Goal: Information Seeking & Learning: Learn about a topic

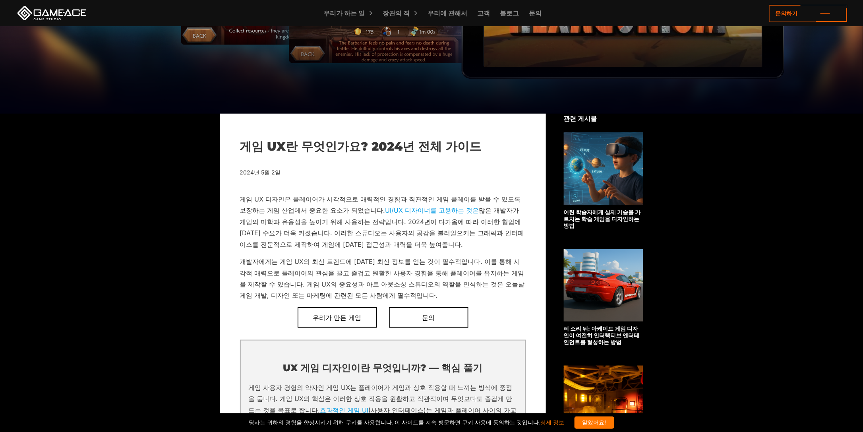
scroll to position [371, 0]
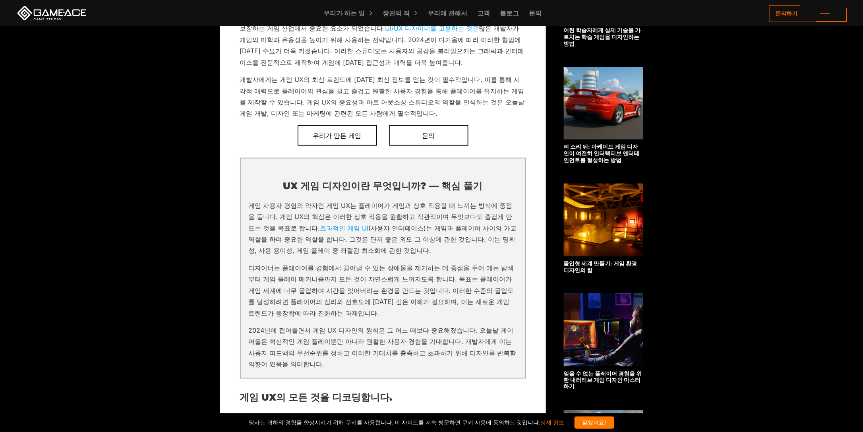
click at [320, 228] on link "효과적인 게임 UI" at bounding box center [344, 228] width 48 height 8
click at [625, 218] on img at bounding box center [603, 220] width 79 height 73
click at [628, 125] on img at bounding box center [603, 103] width 79 height 73
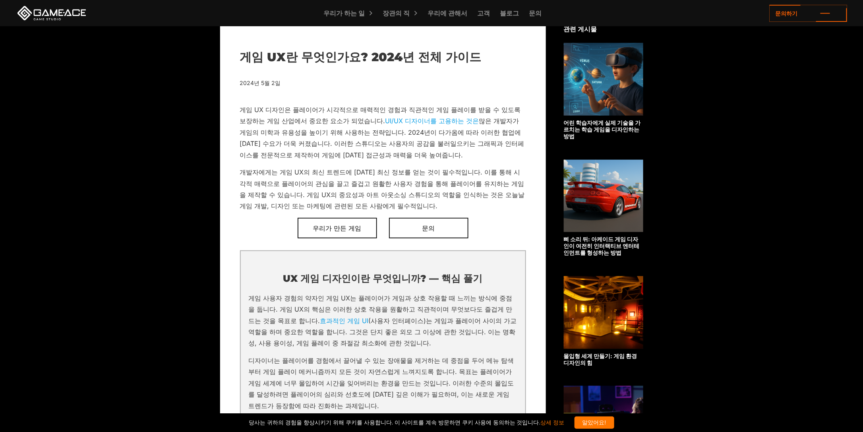
scroll to position [185, 0]
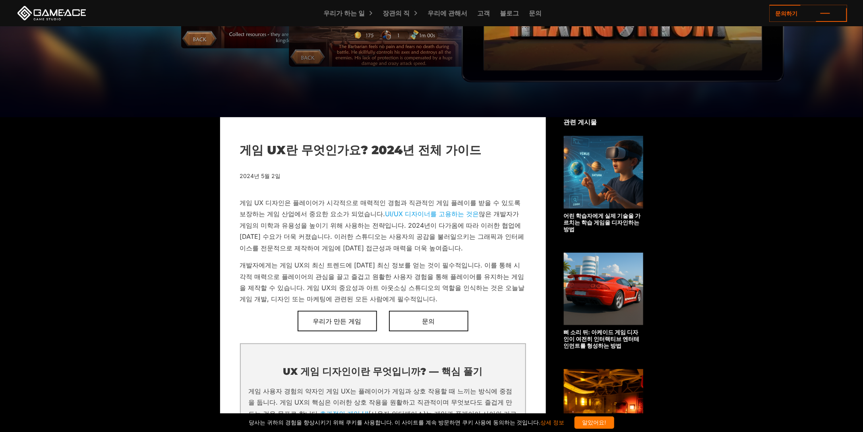
click at [631, 167] on img at bounding box center [603, 172] width 79 height 73
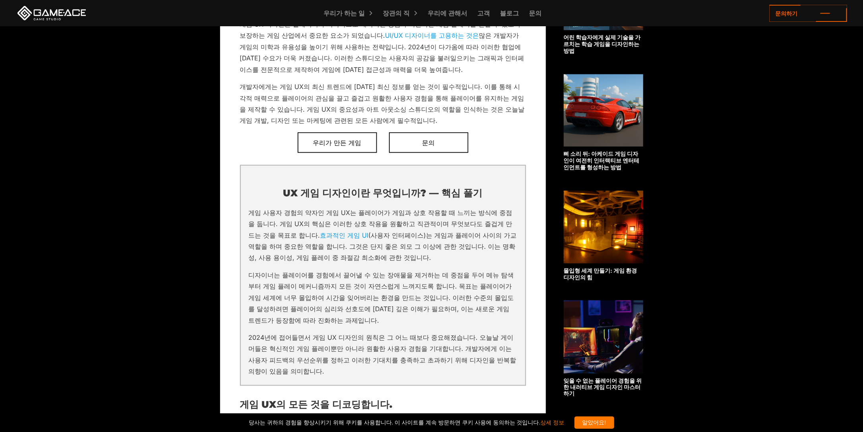
scroll to position [371, 0]
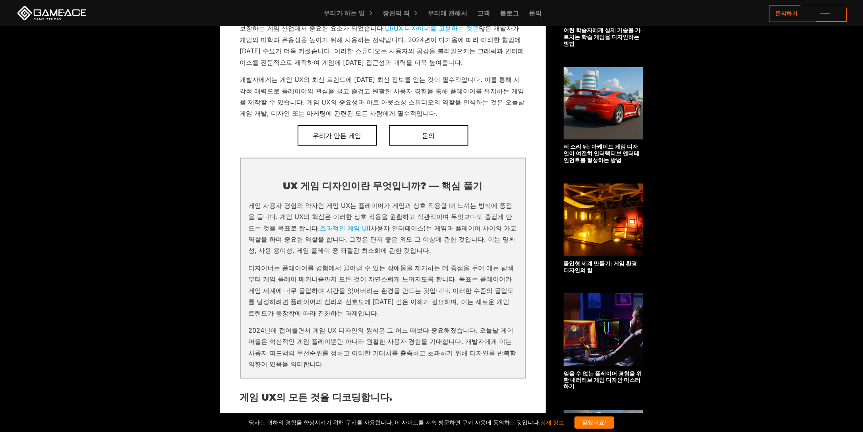
click at [628, 338] on img at bounding box center [603, 329] width 79 height 73
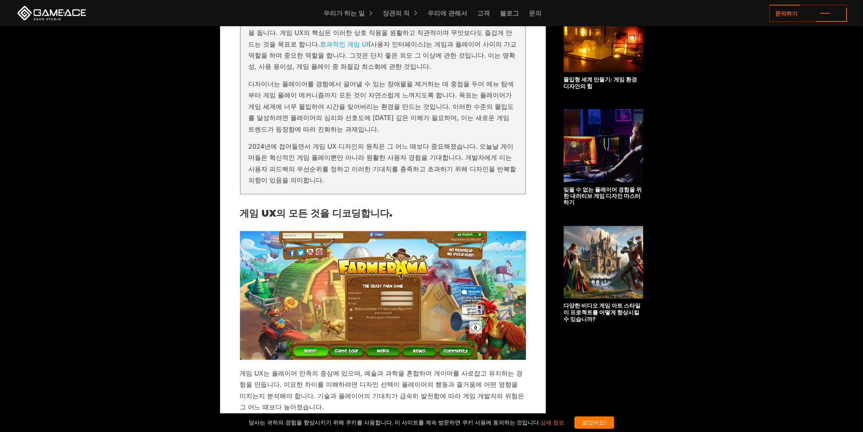
scroll to position [556, 0]
